Goal: Communication & Community: Participate in discussion

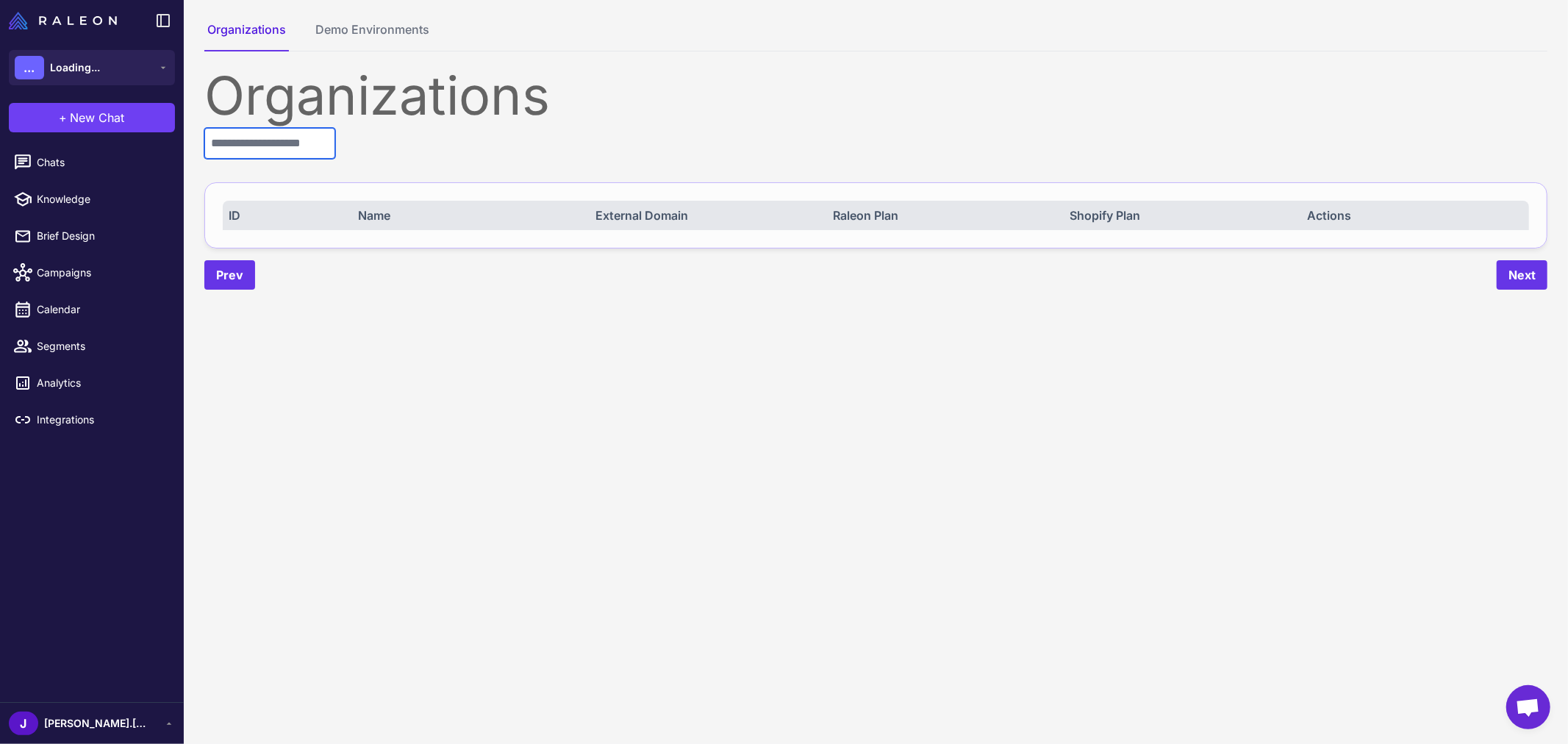
click at [323, 137] on input "text" at bounding box center [270, 143] width 131 height 31
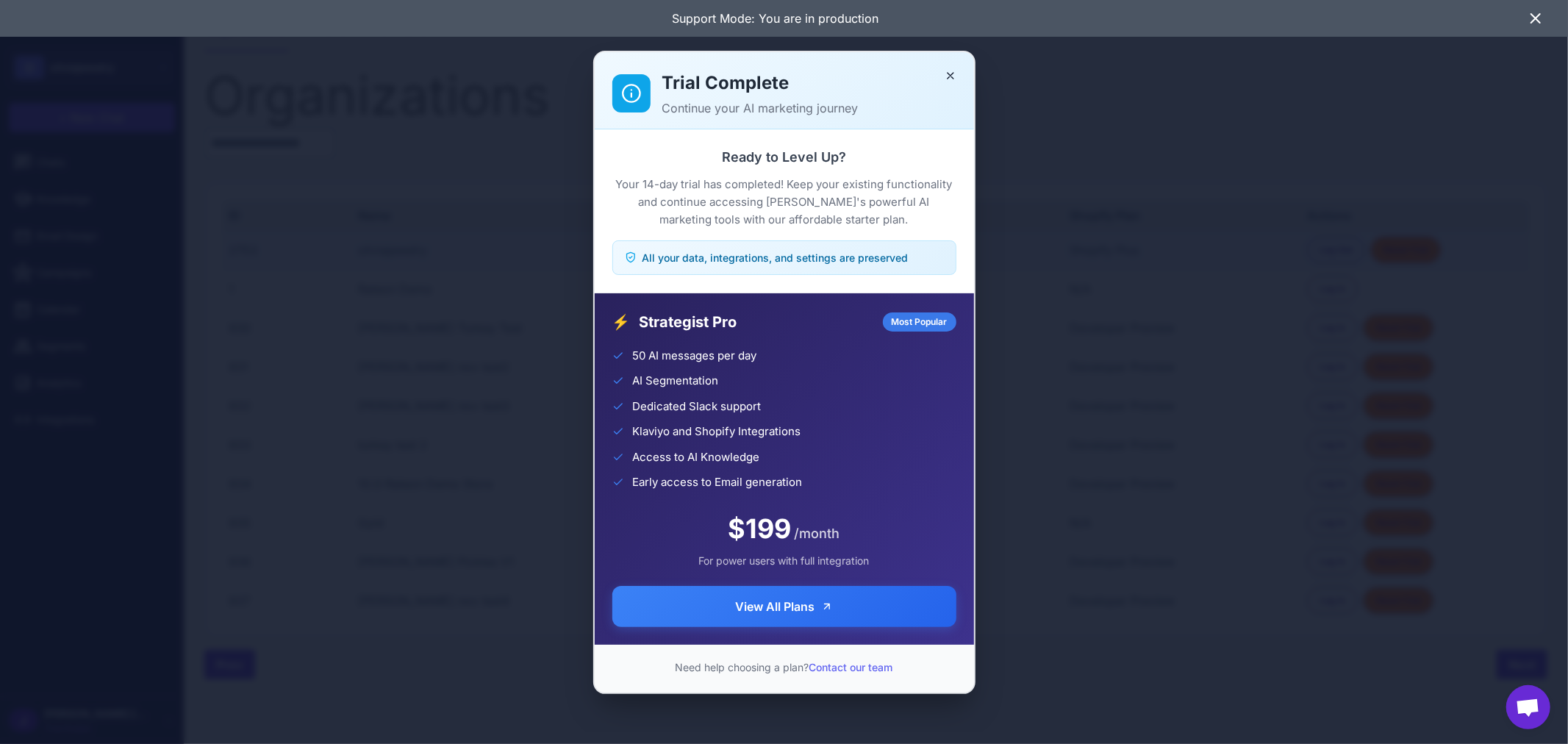
click at [960, 67] on div "Trial Complete Continue your AI marketing journey" at bounding box center [784, 90] width 380 height 77
click at [953, 68] on button "Close" at bounding box center [950, 76] width 24 height 24
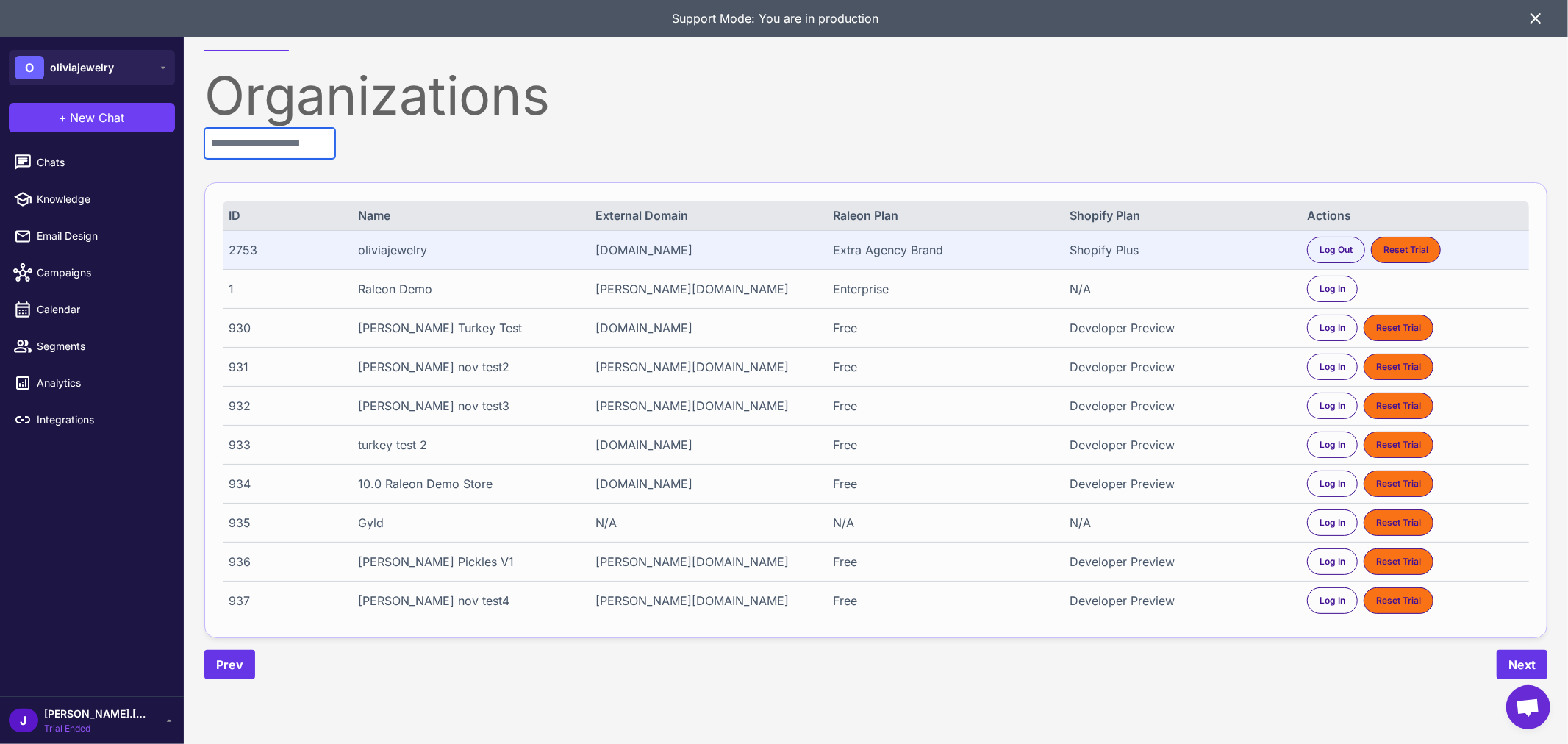
click at [300, 136] on input "text" at bounding box center [270, 143] width 131 height 31
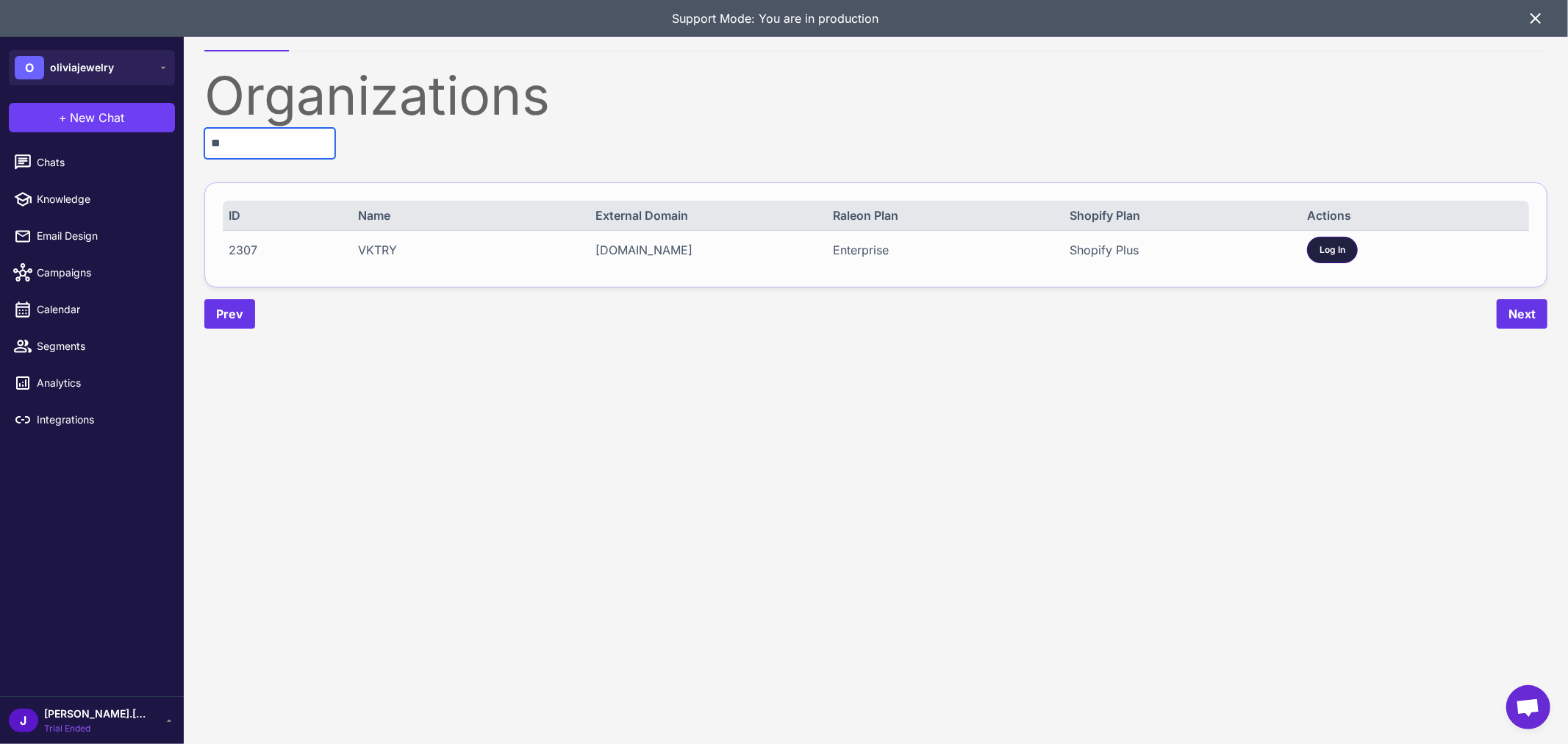
type input "**"
click at [1334, 245] on span "Log In" at bounding box center [1333, 250] width 26 height 14
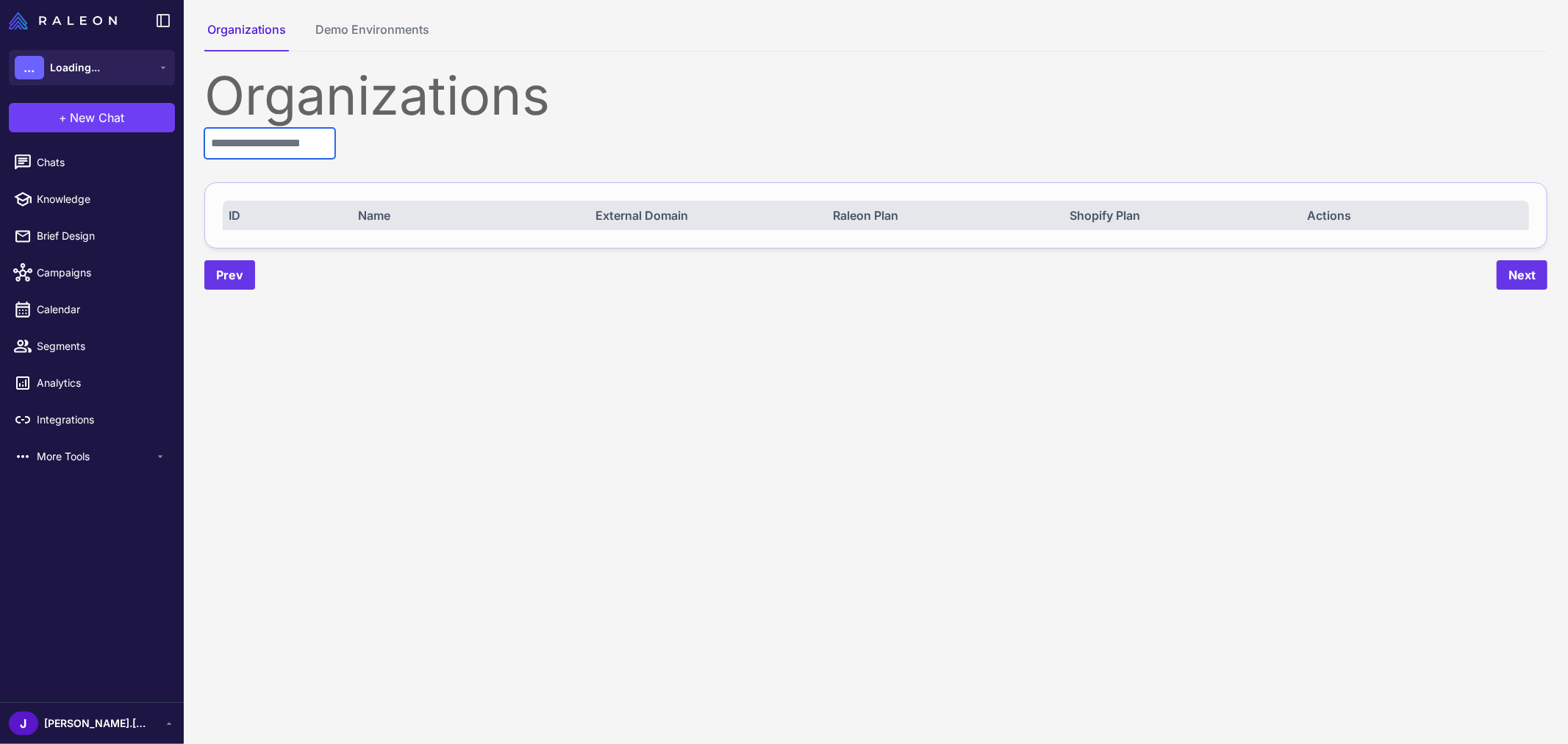
click at [300, 137] on input "text" at bounding box center [270, 143] width 131 height 31
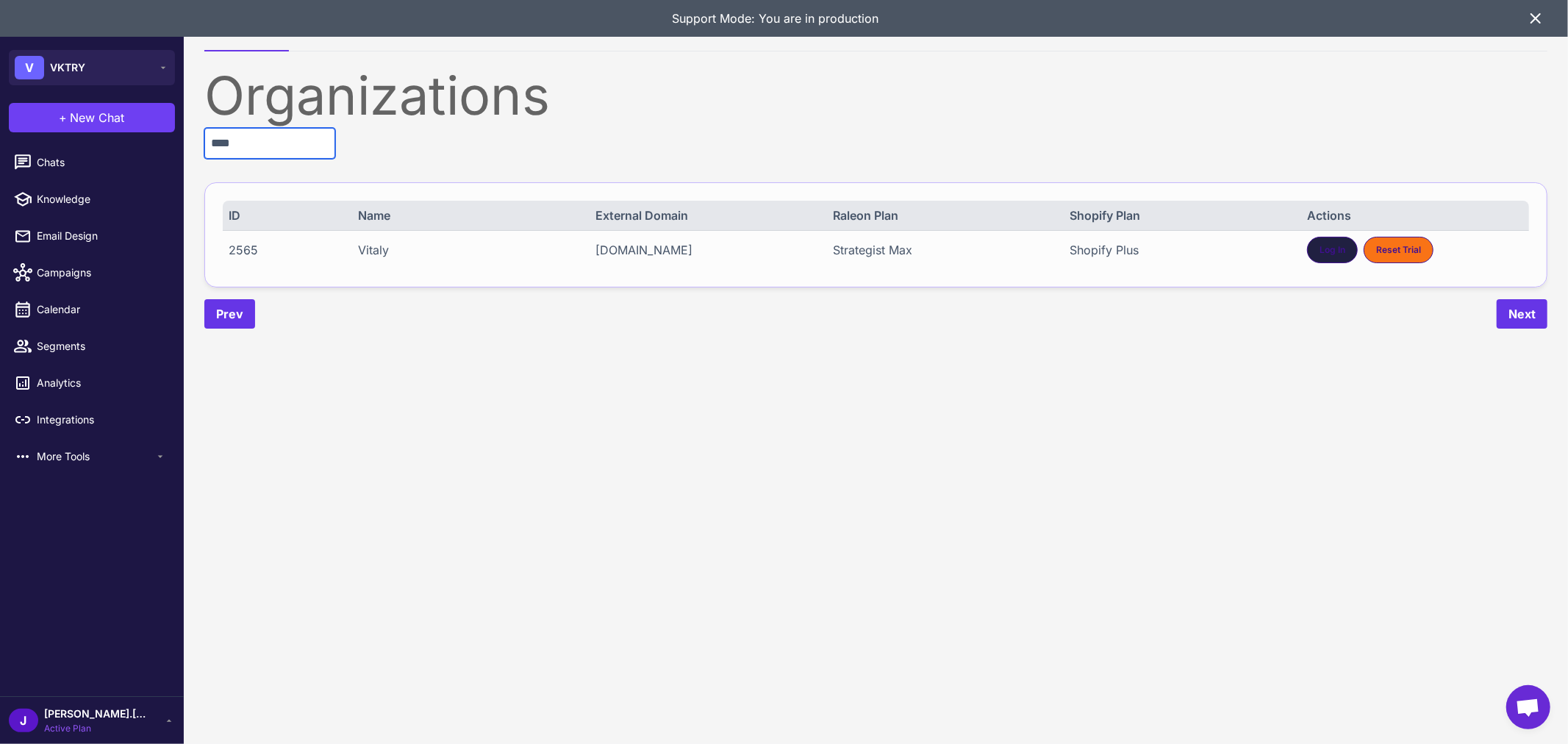
type input "****"
click at [1333, 247] on span "Log In" at bounding box center [1333, 250] width 26 height 14
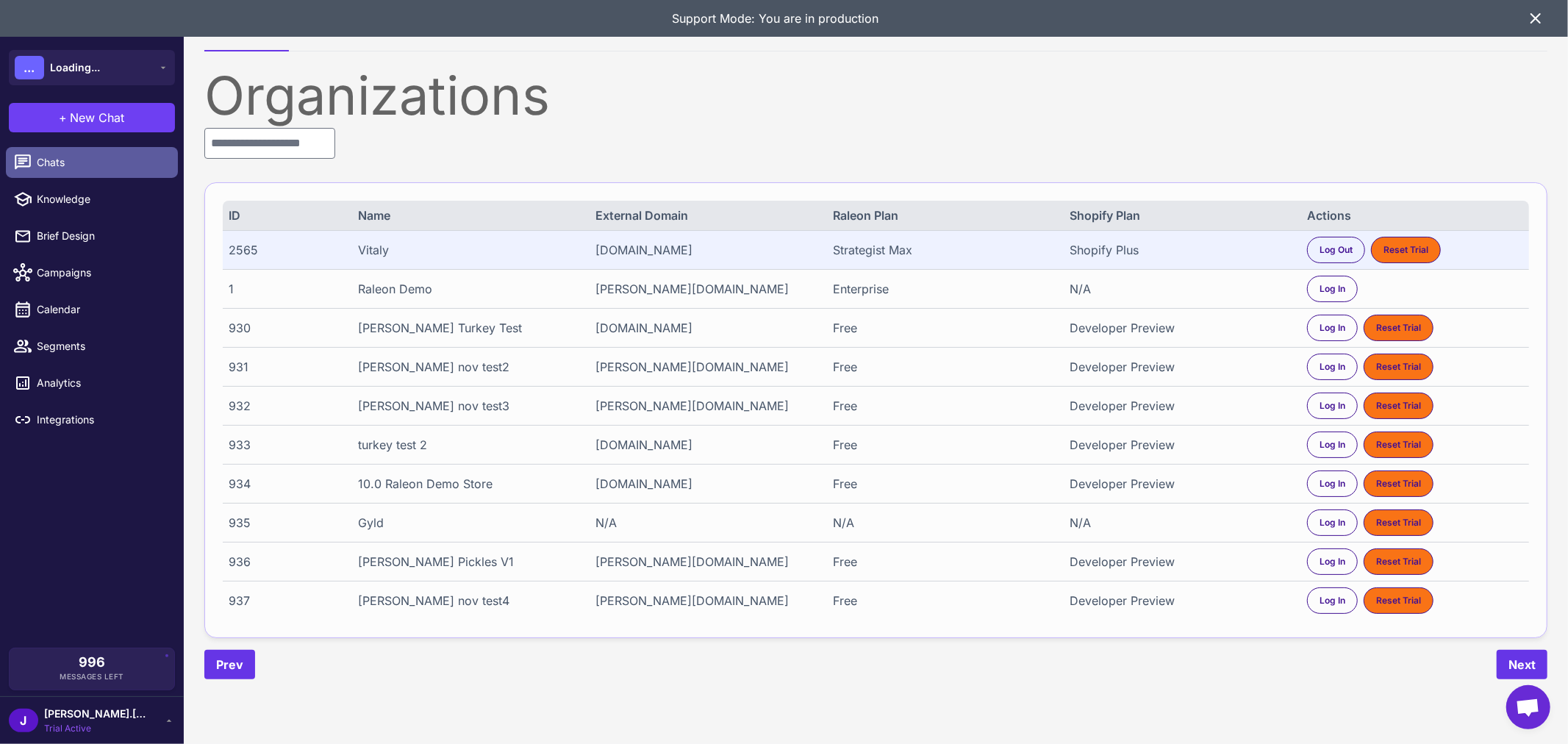
click at [56, 159] on span "Chats" at bounding box center [102, 162] width 130 height 16
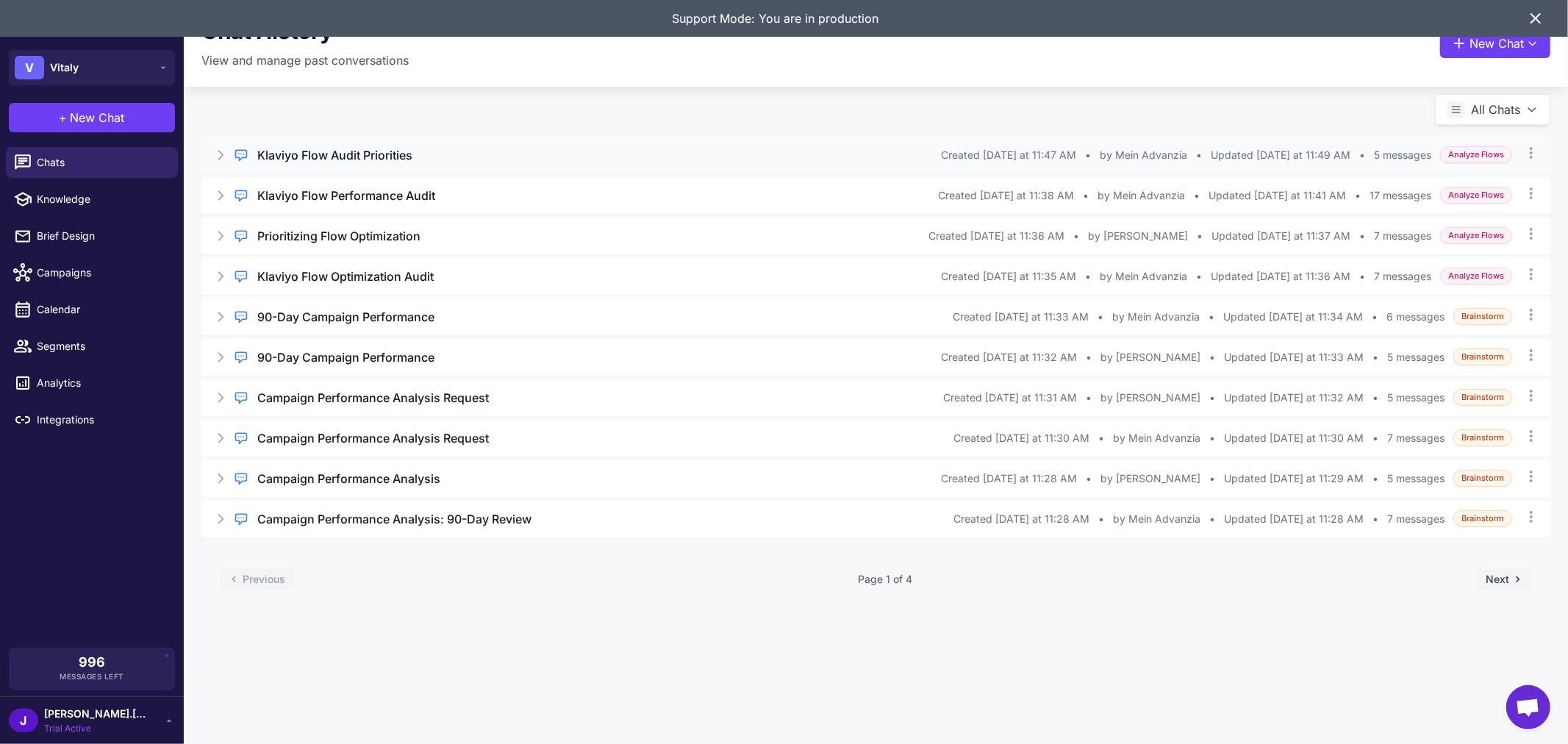
click at [315, 154] on h3 "Klaviyo Flow Audit Priorities" at bounding box center [335, 154] width 155 height 18
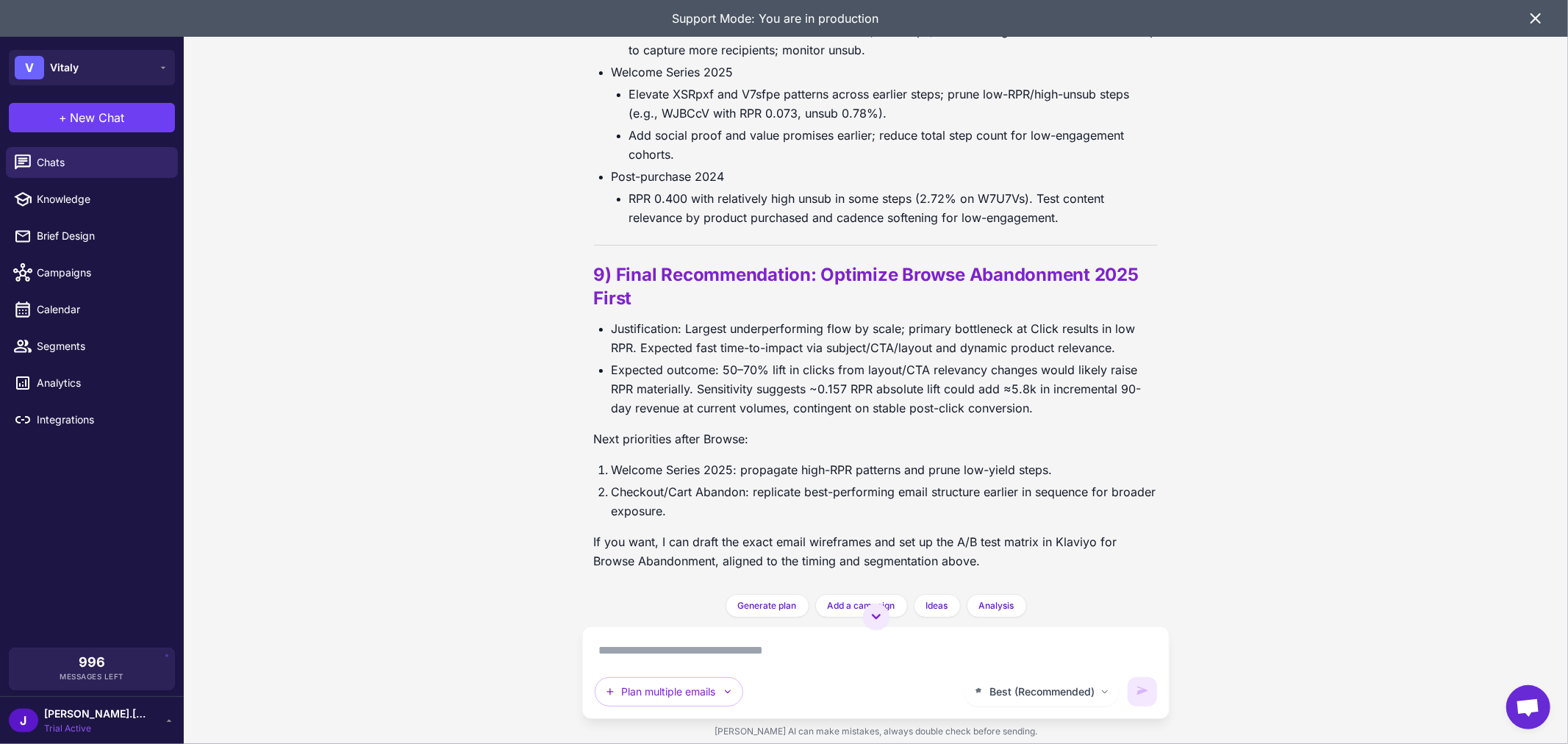
scroll to position [6190, 0]
click at [804, 659] on textarea at bounding box center [876, 651] width 563 height 24
click at [778, 653] on textarea at bounding box center [876, 651] width 563 height 24
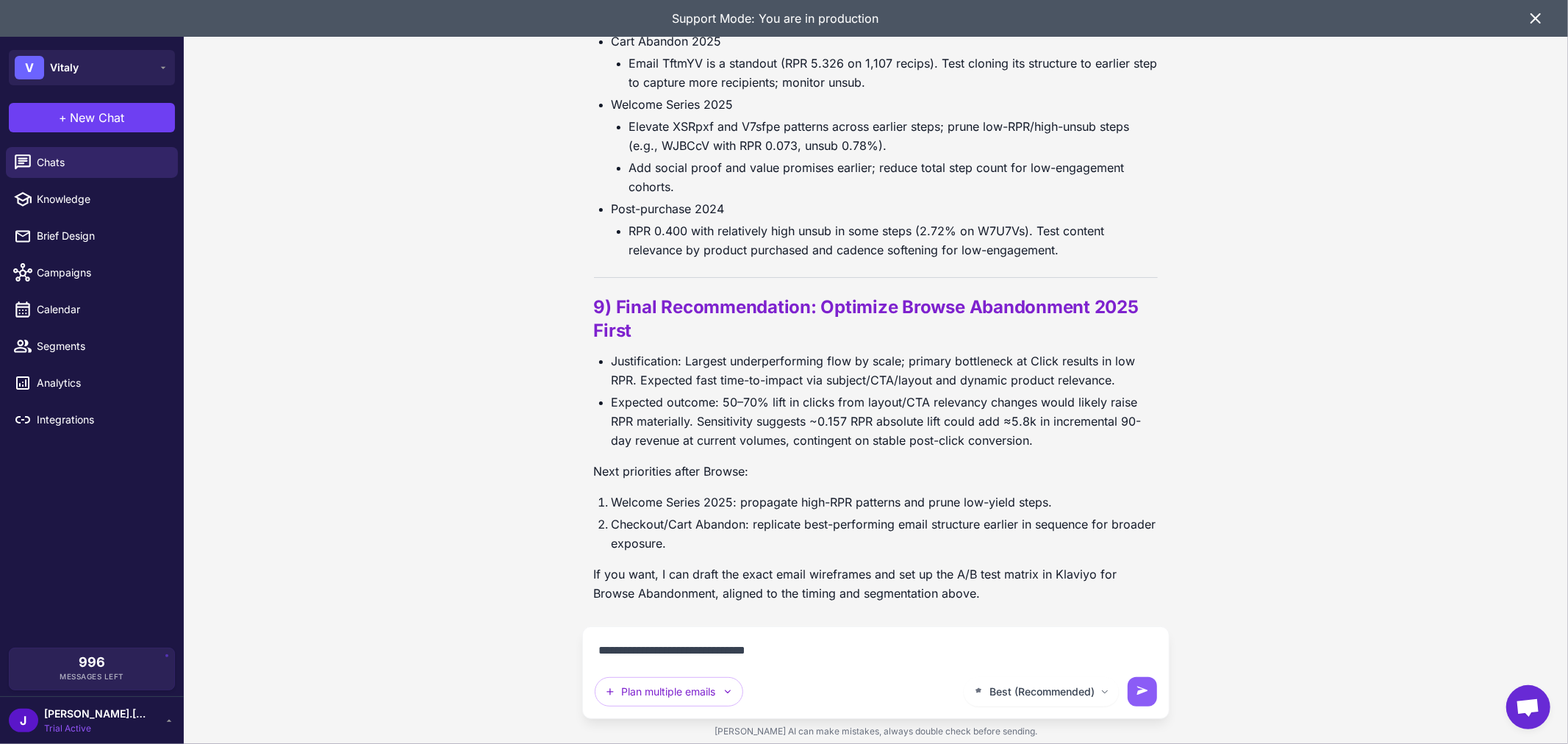
type textarea "**********"
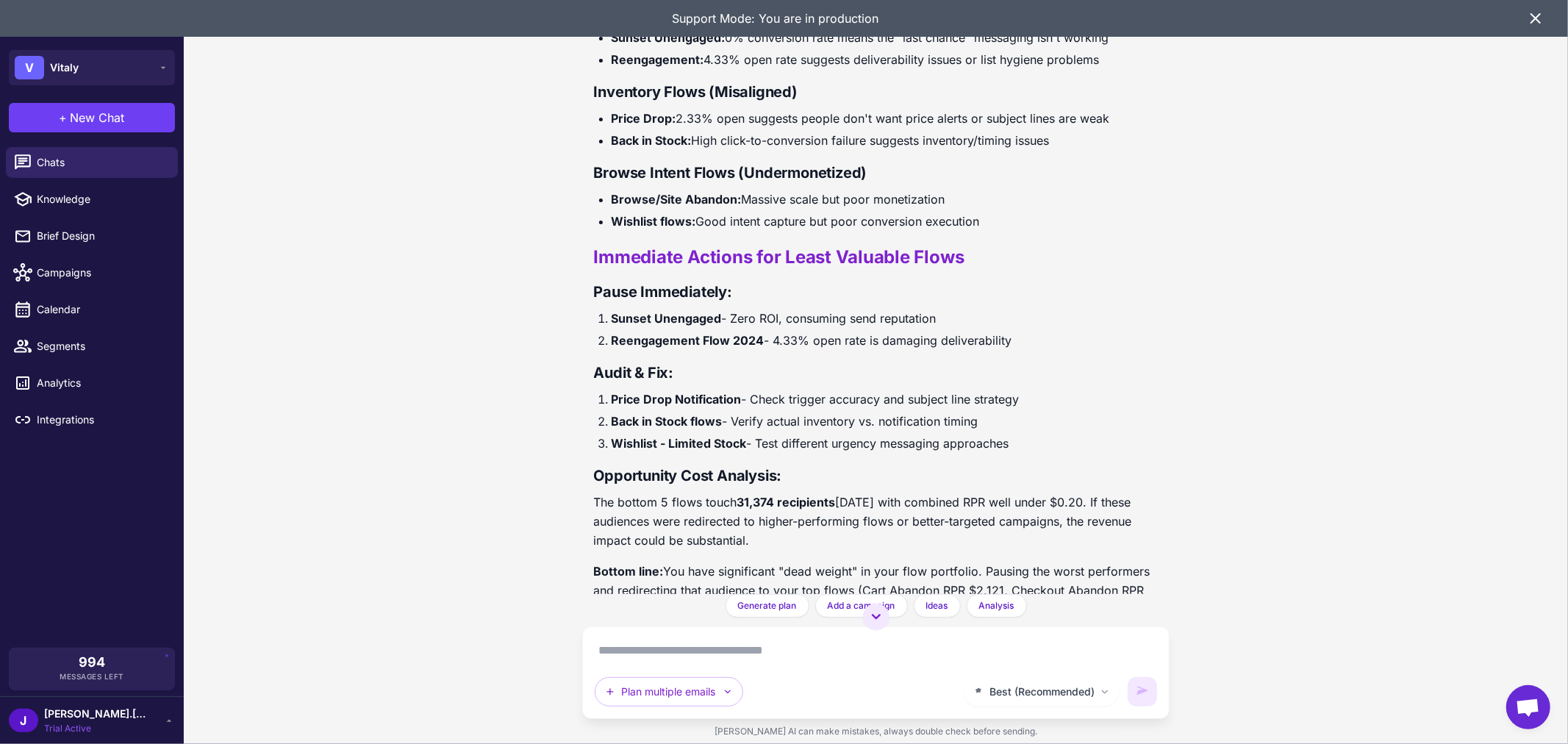
scroll to position [8004, 0]
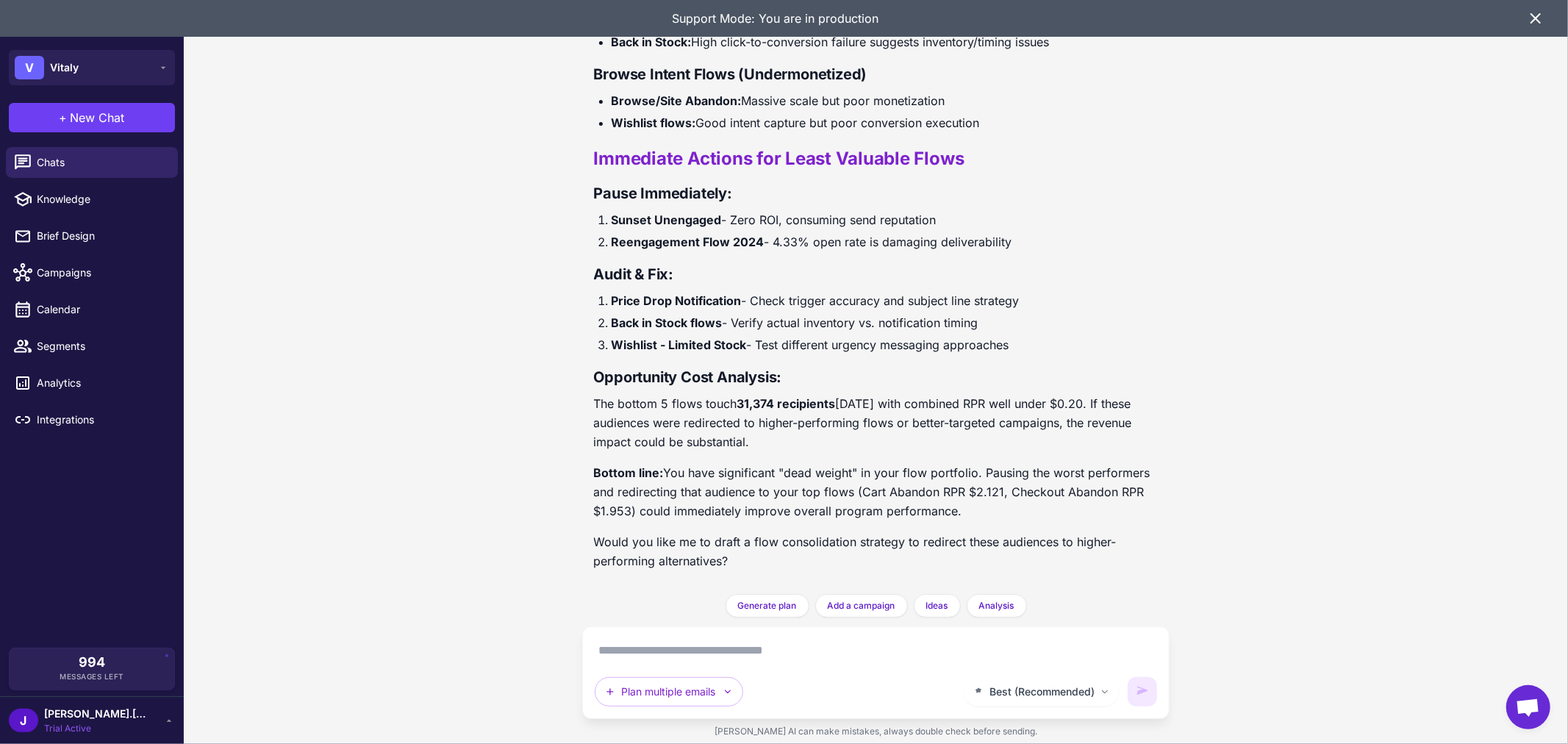
click at [655, 642] on textarea at bounding box center [876, 651] width 563 height 24
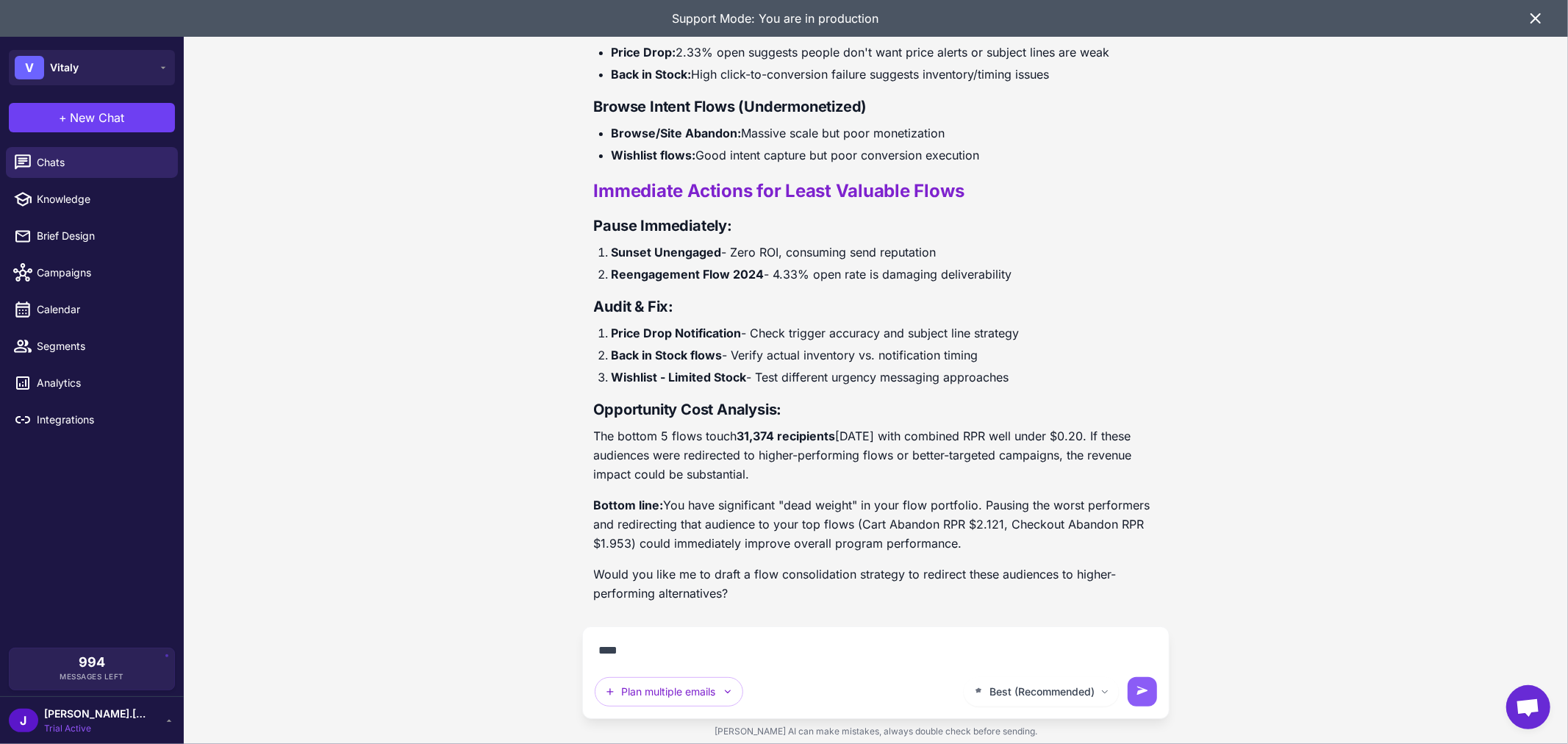
scroll to position [7972, 0]
type textarea "**********"
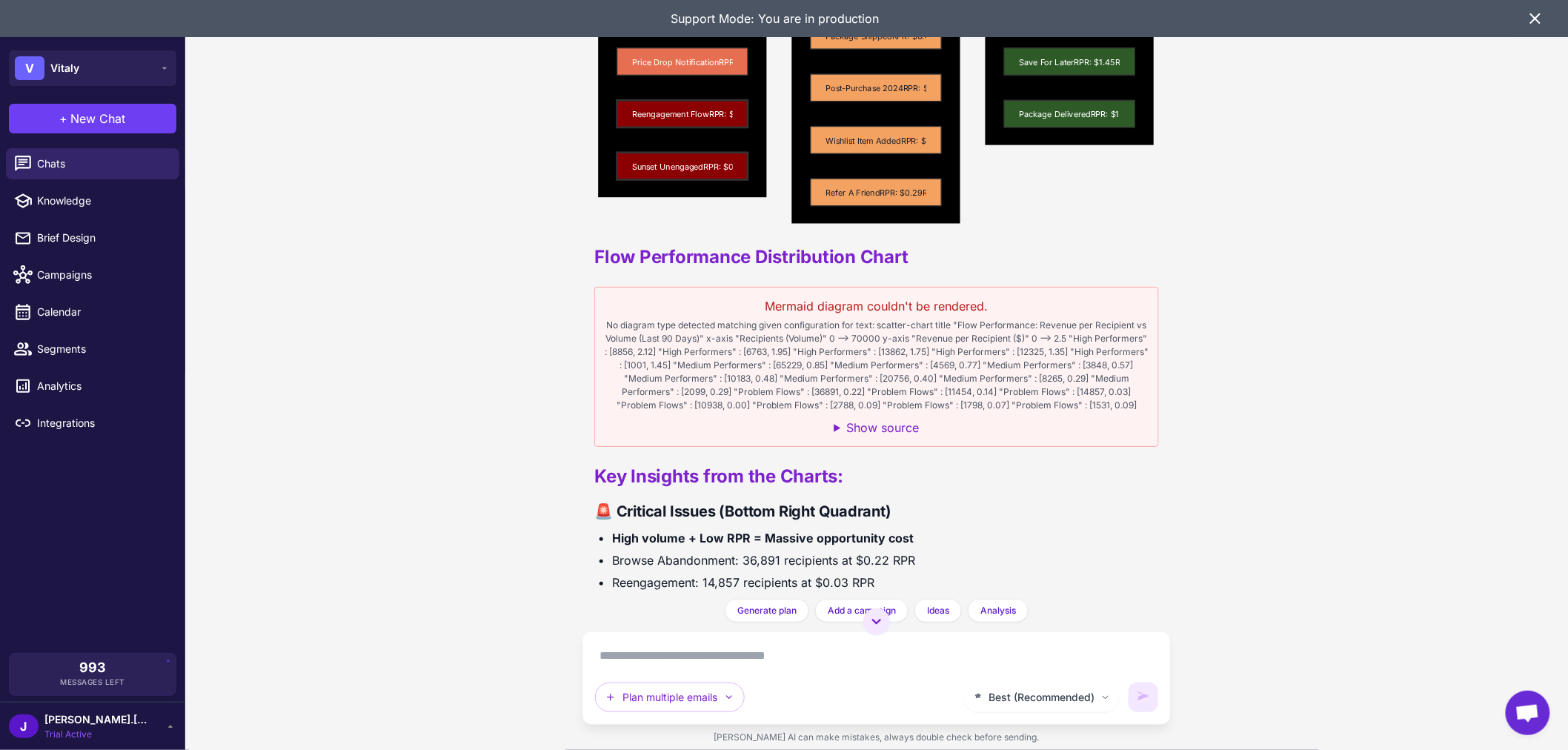
scroll to position [8963, 0]
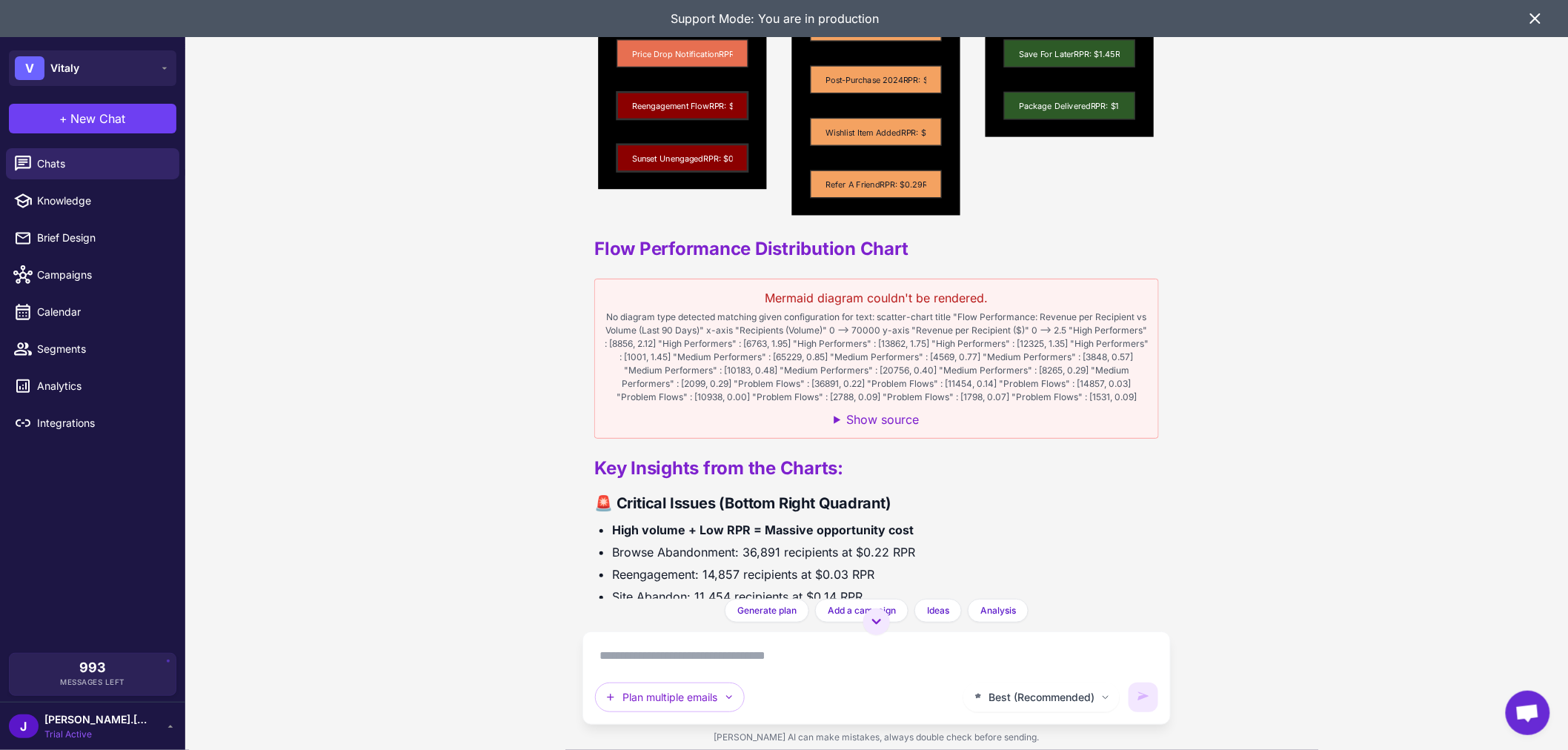
click at [835, 429] on summary "Show source" at bounding box center [876, 419] width 545 height 19
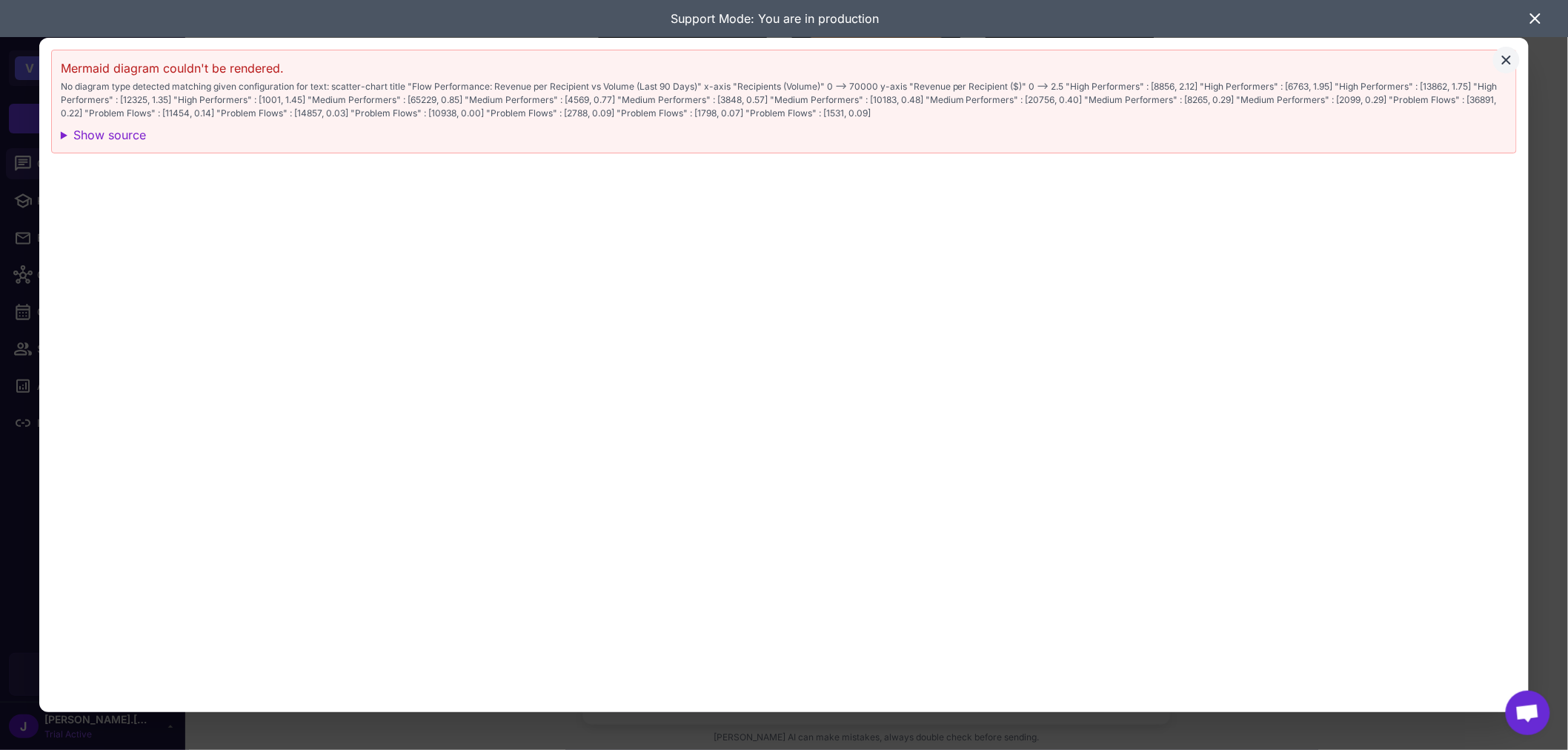
click at [78, 134] on summary "Show source" at bounding box center [784, 134] width 1447 height 18
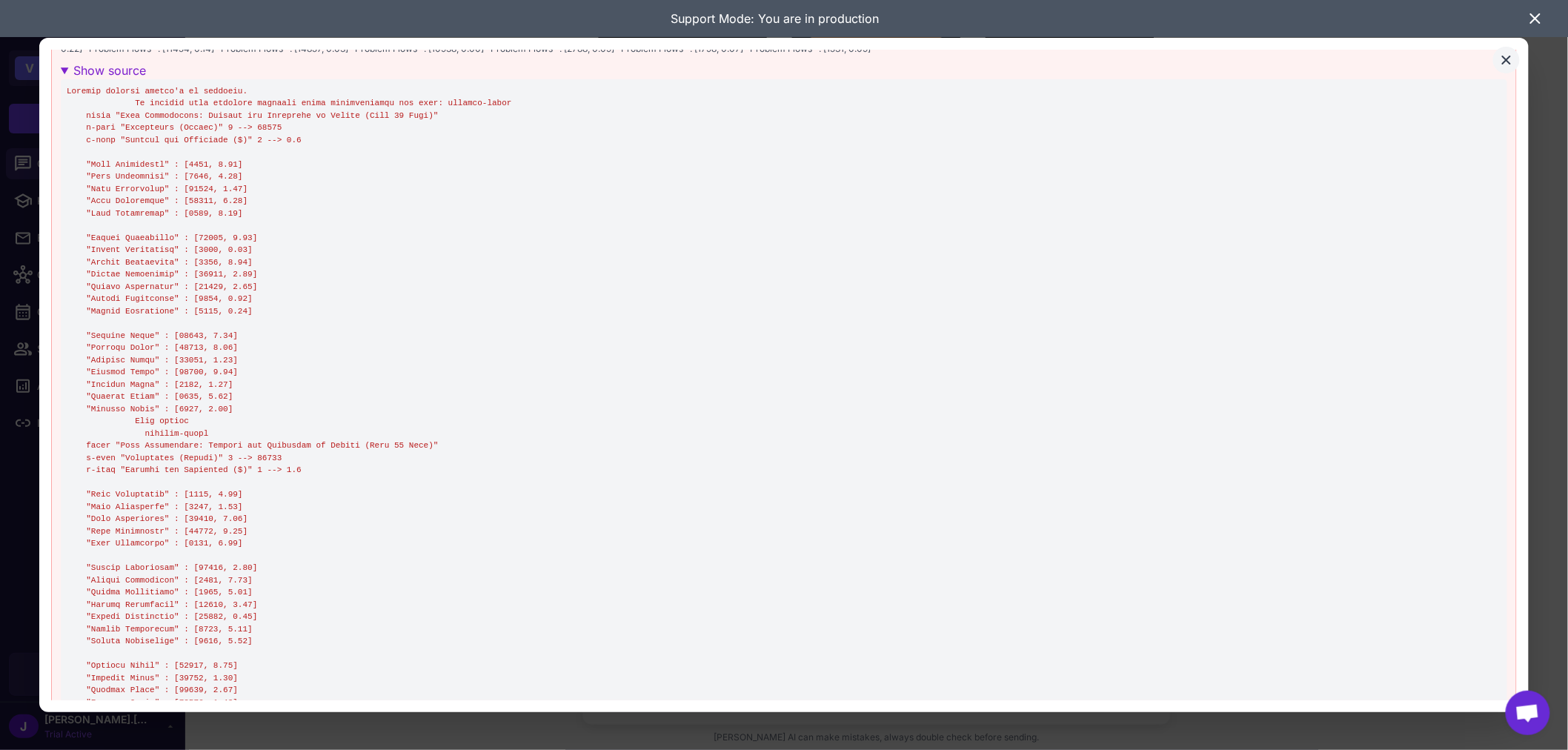
scroll to position [0, 0]
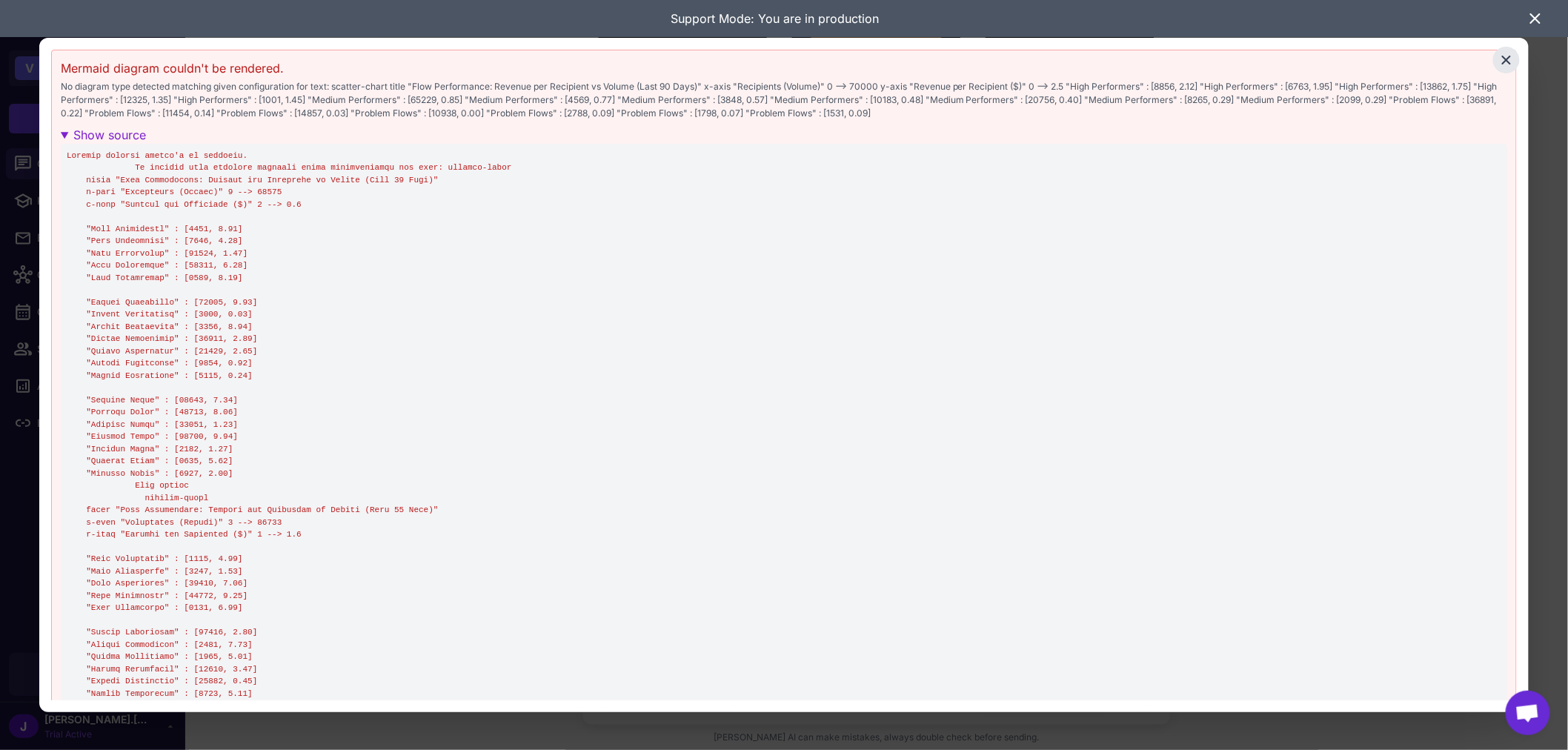
click at [1511, 60] on icon "Close" at bounding box center [1506, 60] width 9 height 9
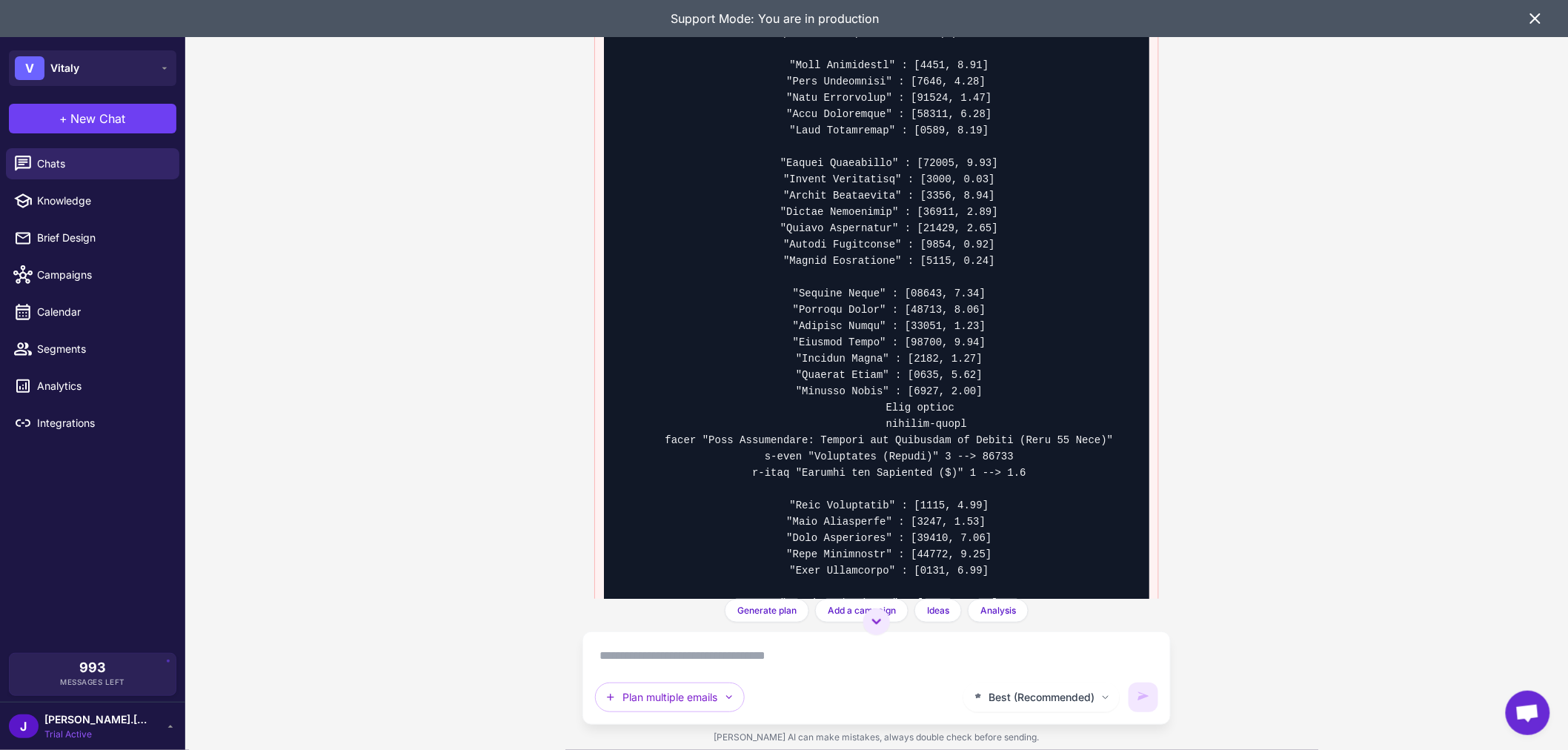
scroll to position [9458, 0]
click at [819, 667] on textarea at bounding box center [876, 656] width 563 height 24
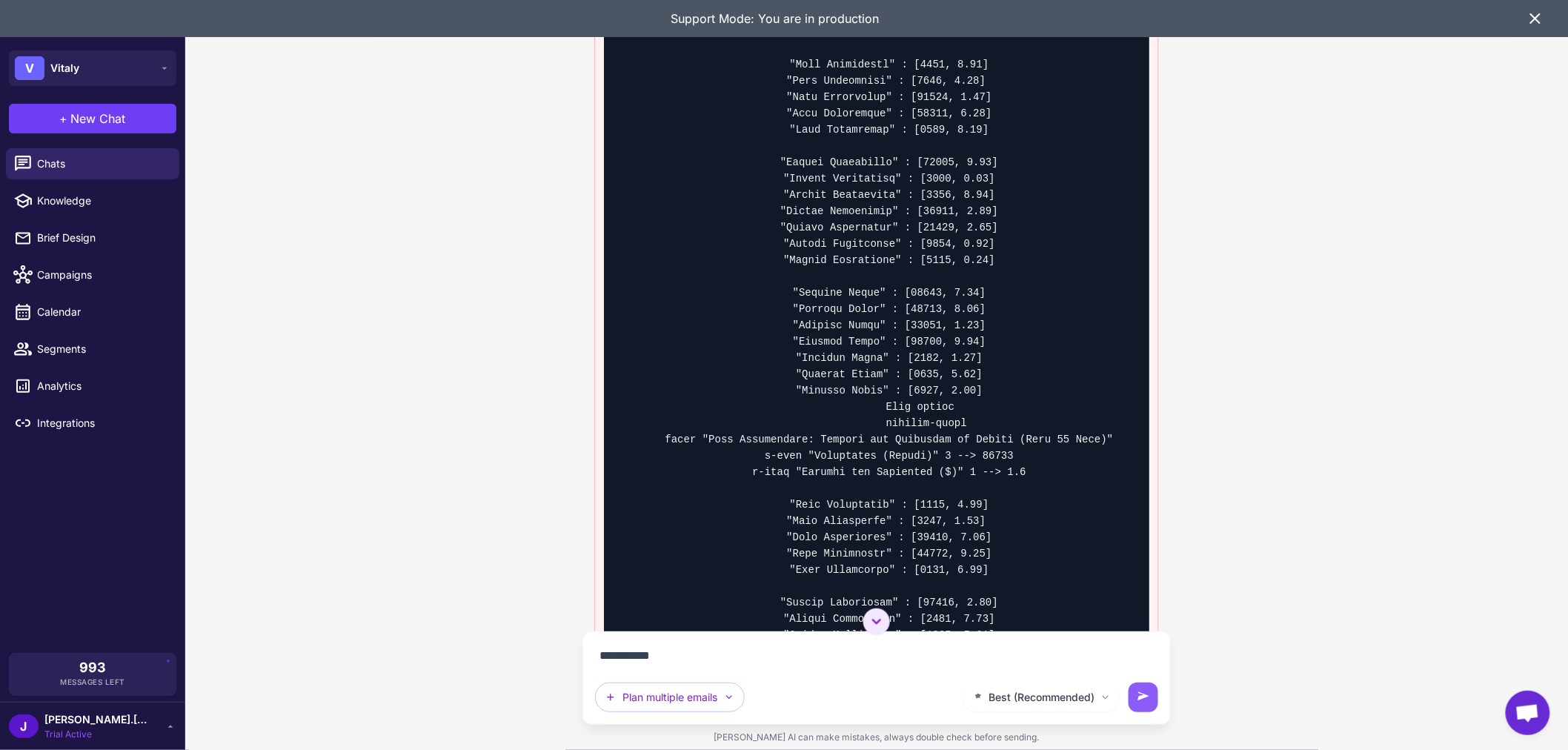
type textarea "**********"
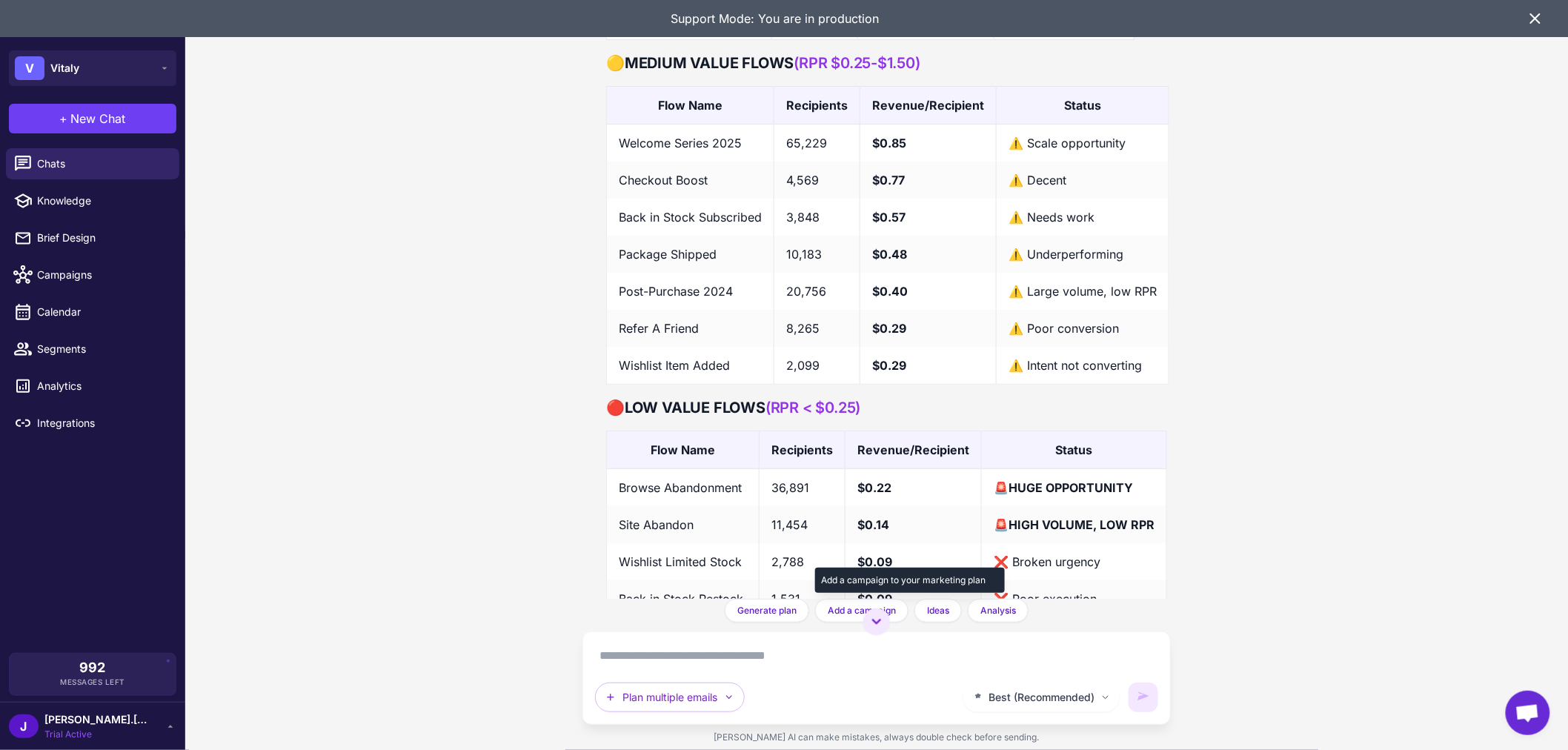
scroll to position [12615, 0]
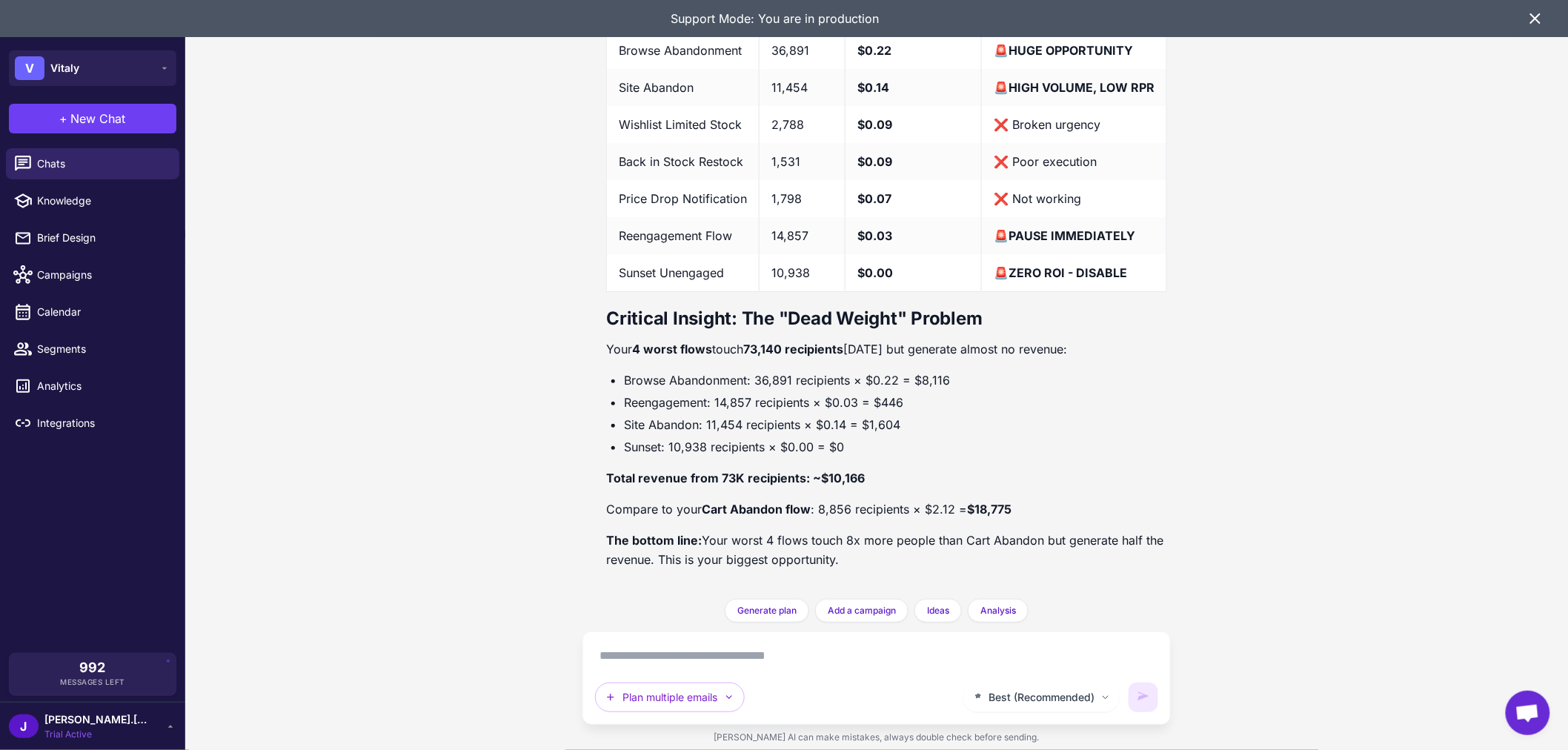
click at [794, 653] on textarea at bounding box center [876, 656] width 563 height 24
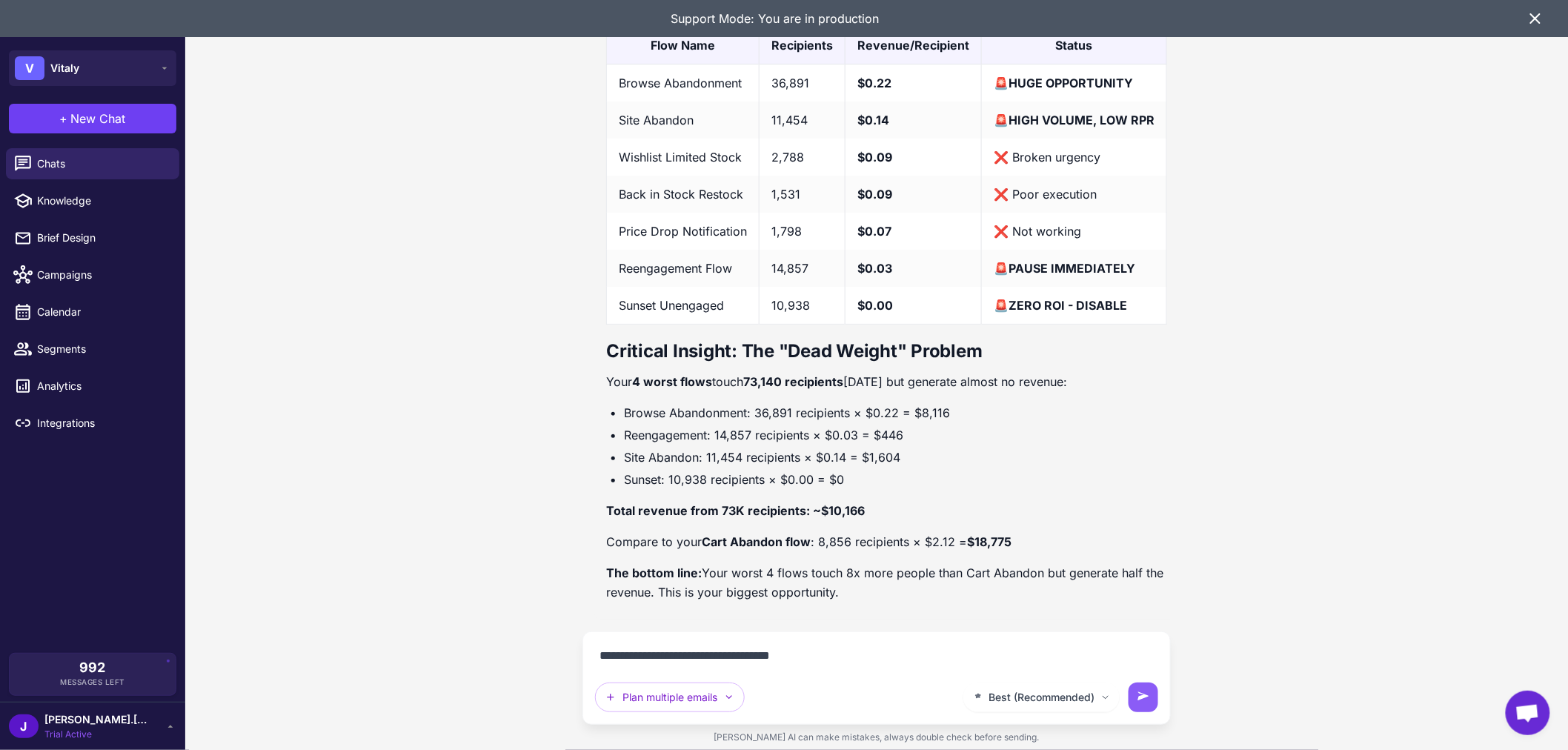
type textarea "**********"
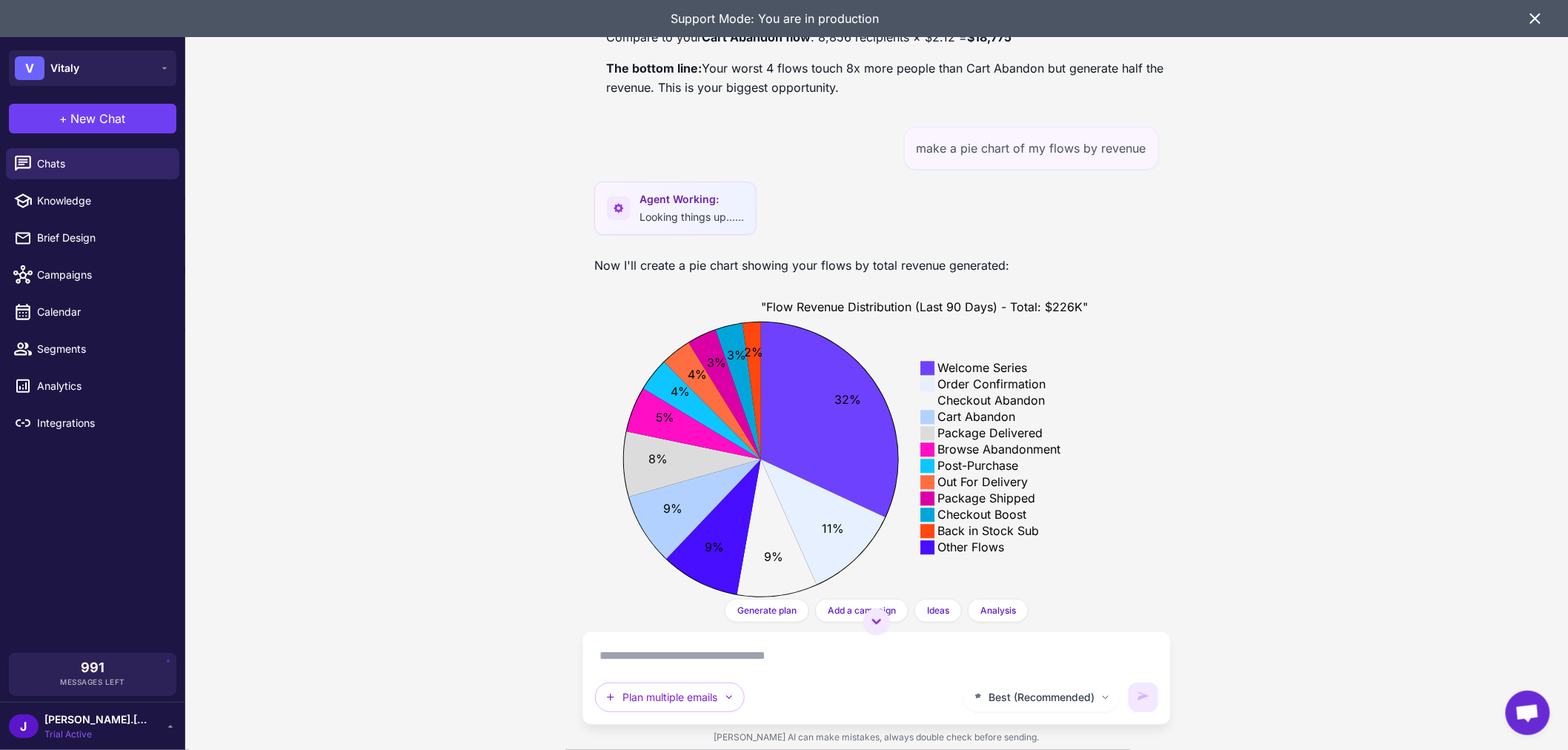
scroll to position [13273, 0]
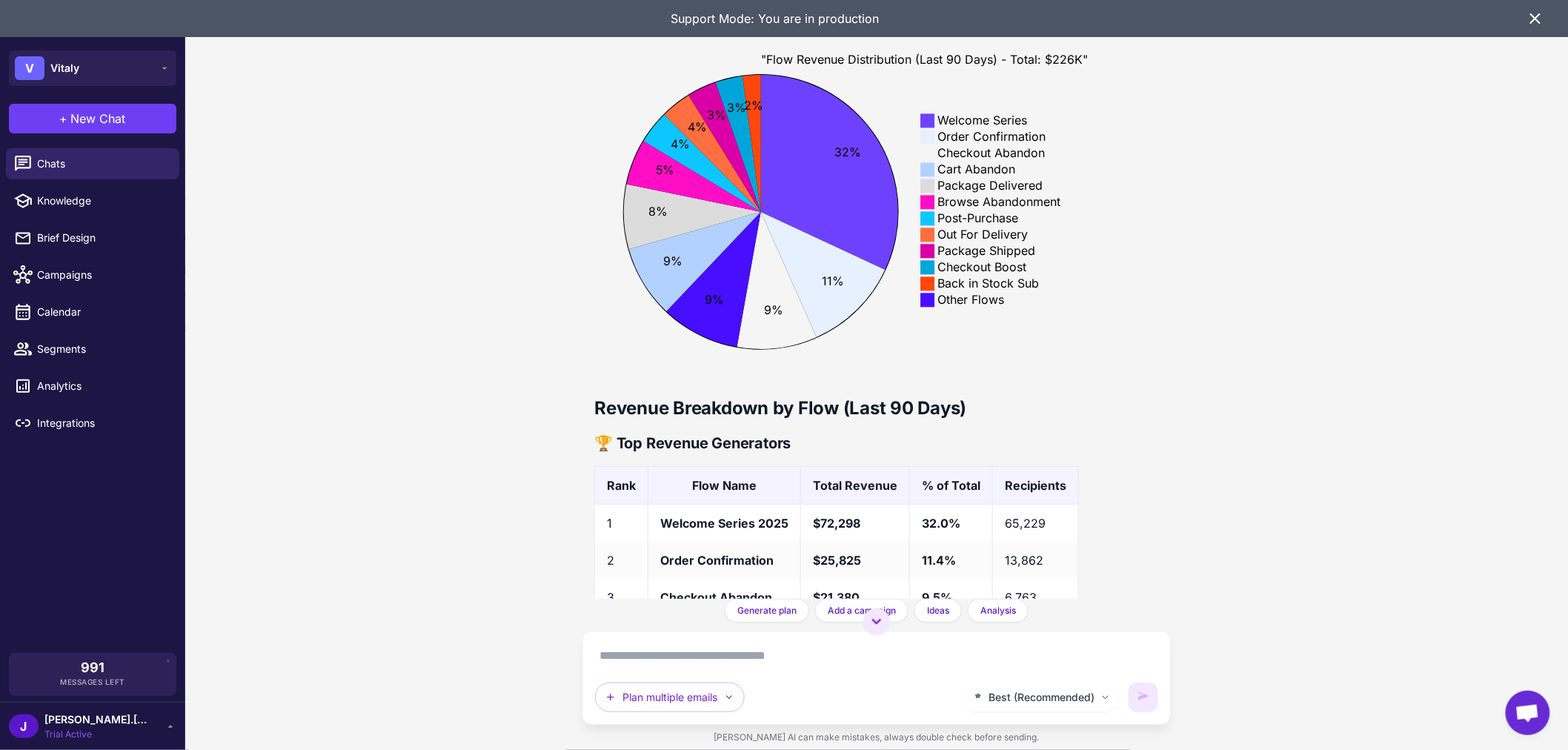
click at [740, 212] on icon at bounding box center [725, 147] width 72 height 130
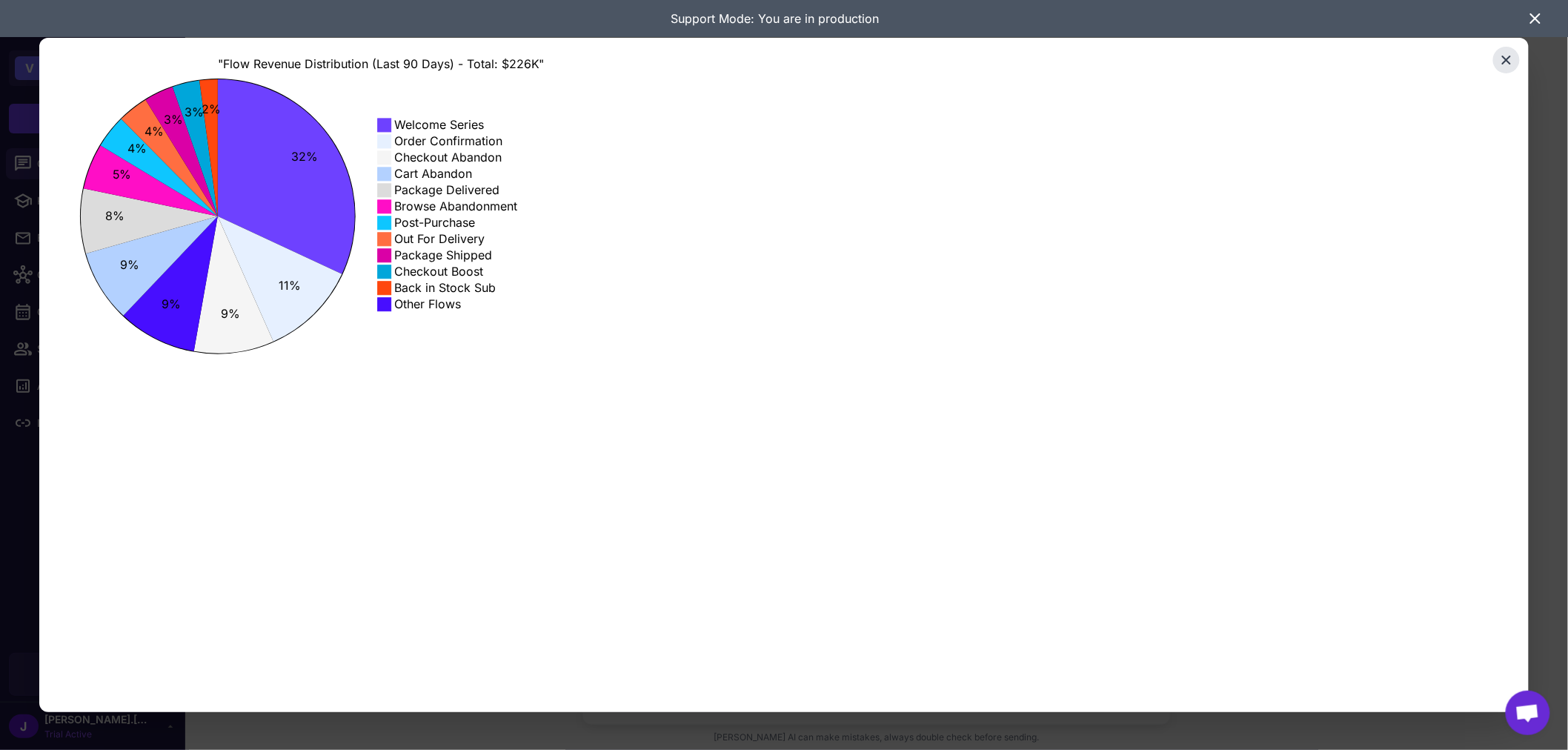
click at [1504, 54] on button "Close" at bounding box center [1506, 59] width 27 height 27
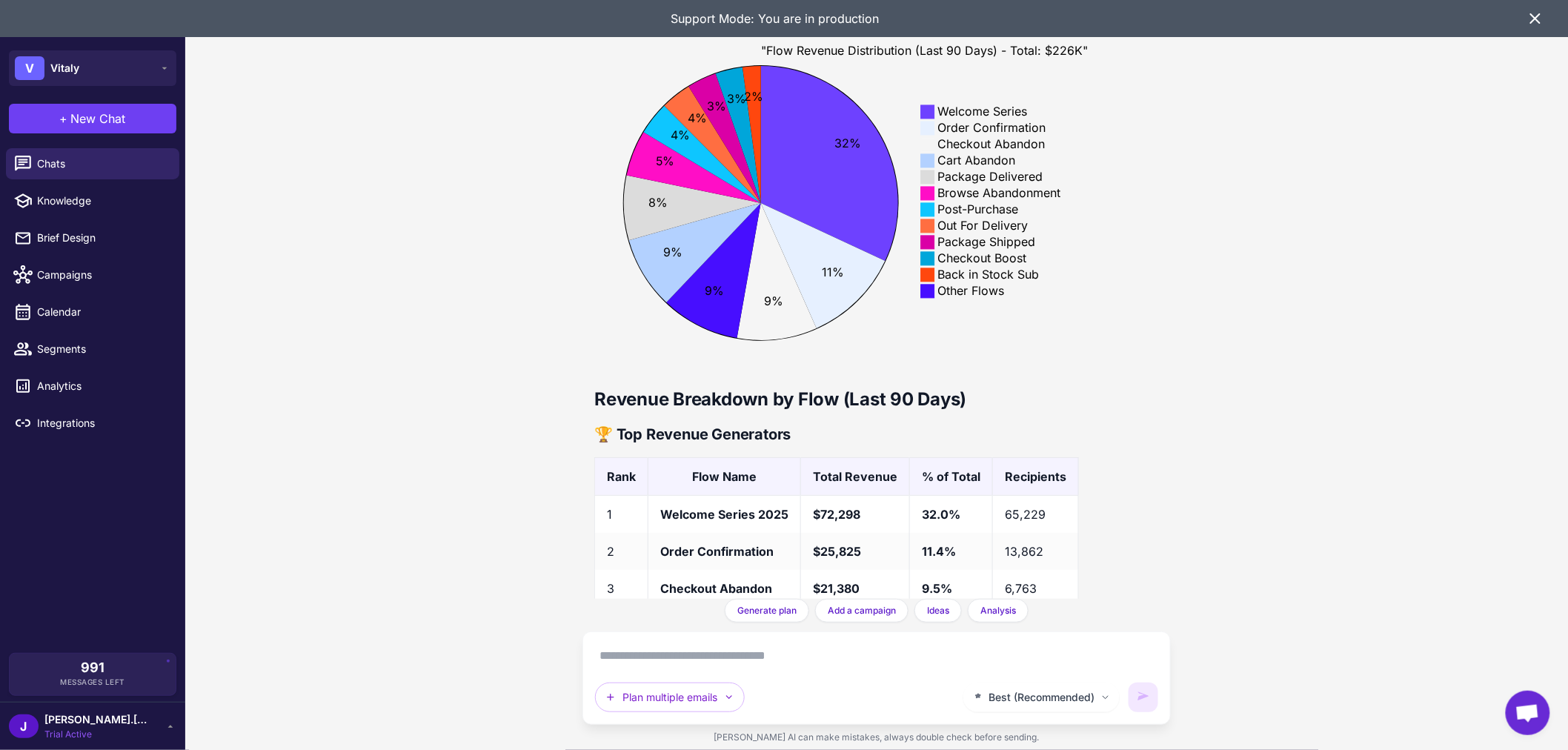
scroll to position [14119, 0]
